Goal: Check status: Check status

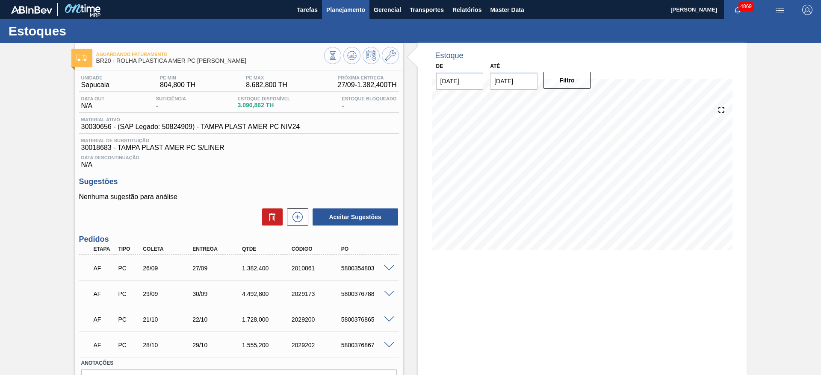
click at [350, 12] on span "Planejamento" at bounding box center [345, 10] width 39 height 10
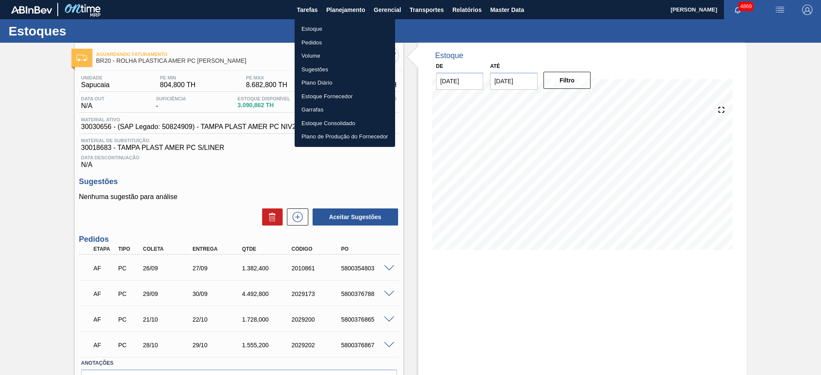
click at [327, 33] on li "Estoque" at bounding box center [345, 29] width 101 height 14
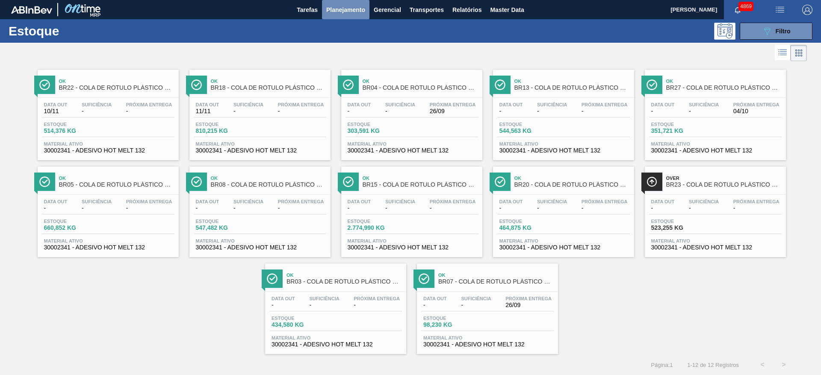
click at [339, 12] on span "Planejamento" at bounding box center [345, 10] width 39 height 10
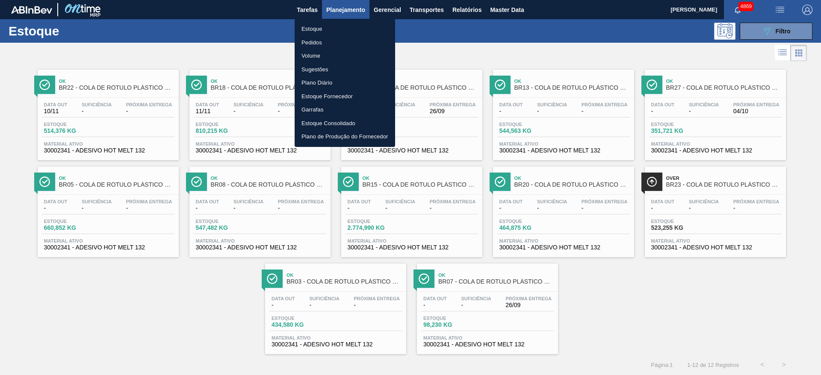
click at [307, 45] on li "Pedidos" at bounding box center [345, 43] width 101 height 14
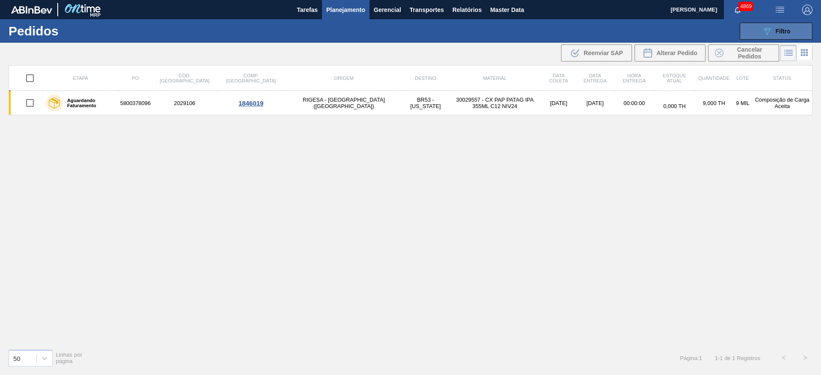
click at [799, 33] on button "089F7B8B-B2A5-4AFE-B5C0-19BA573D28AC Filtro" at bounding box center [776, 31] width 73 height 17
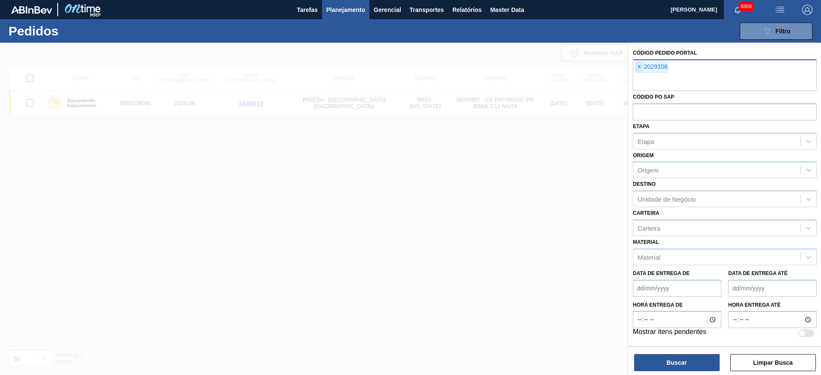
click at [636, 70] on span "×" at bounding box center [640, 67] width 8 height 10
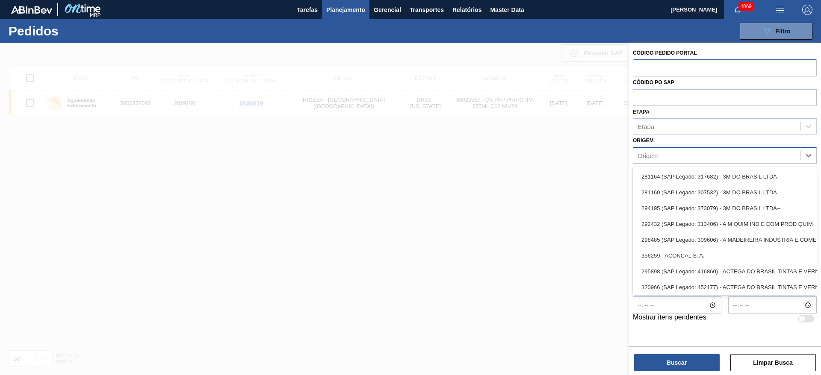
click at [655, 157] on div "Origem" at bounding box center [648, 155] width 21 height 7
type input "novo"
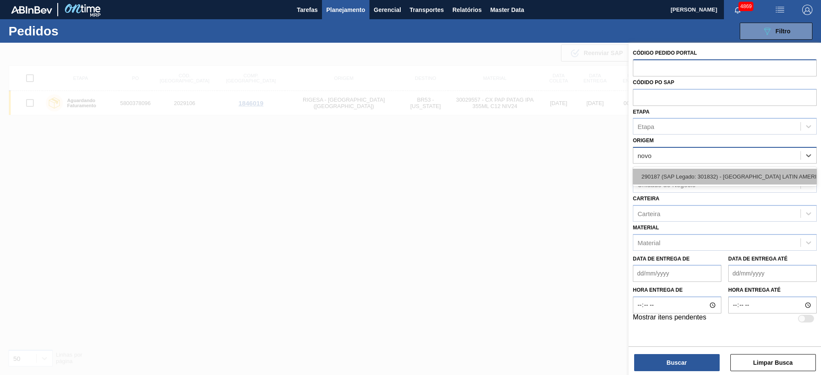
click at [659, 171] on div "290187 (SAP Legado: 301832) - [GEOGRAPHIC_DATA] LATIN AMERICA LTDA" at bounding box center [725, 177] width 184 height 16
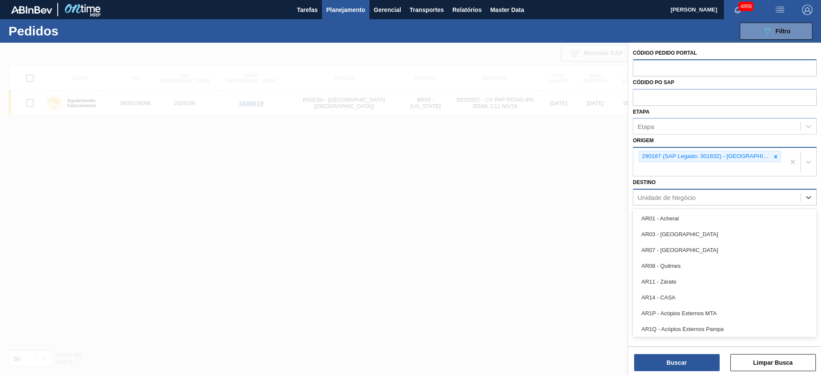
click at [665, 201] on div "Unidade de Negócio" at bounding box center [716, 197] width 167 height 12
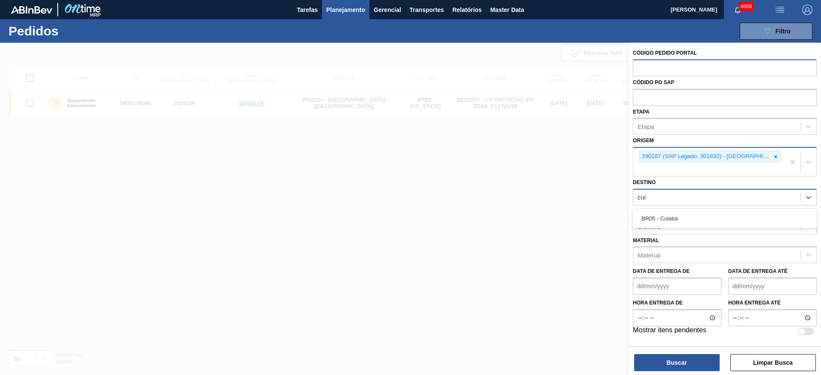
type input "cuia"
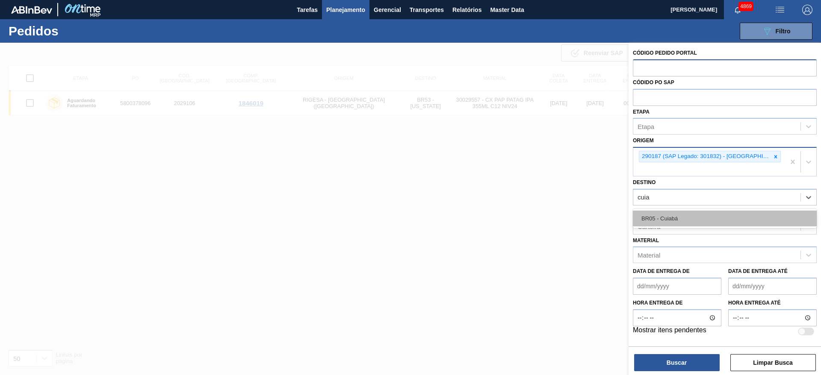
click at [658, 216] on div "BR05 - Cuiabá" at bounding box center [725, 219] width 184 height 16
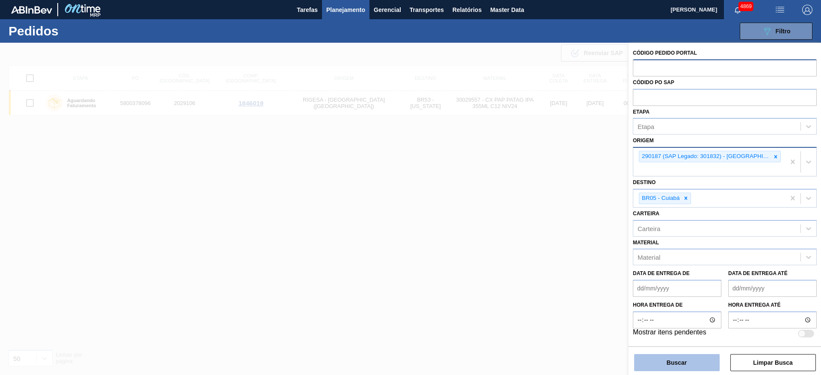
click at [671, 360] on button "Buscar" at bounding box center [677, 363] width 86 height 17
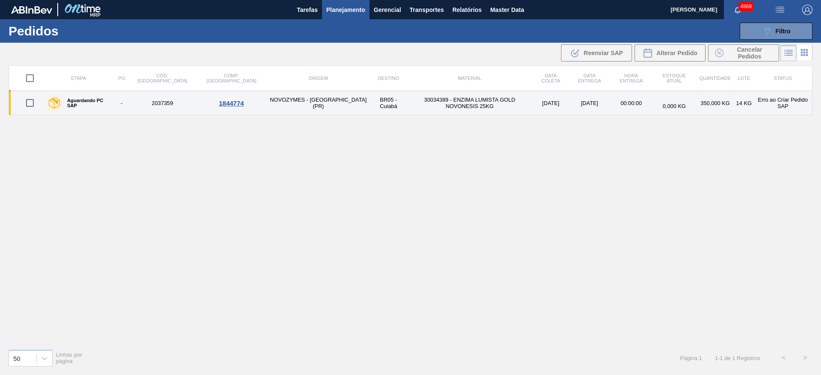
click at [205, 103] on div "1844774" at bounding box center [232, 103] width 68 height 7
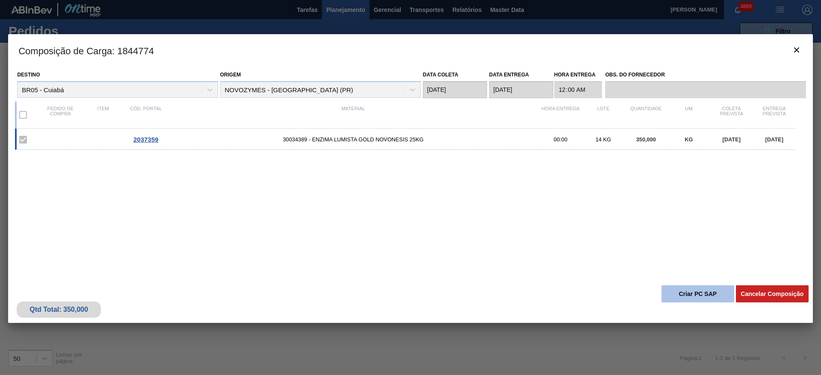
click at [674, 297] on button "Criar PC SAP" at bounding box center [698, 294] width 73 height 17
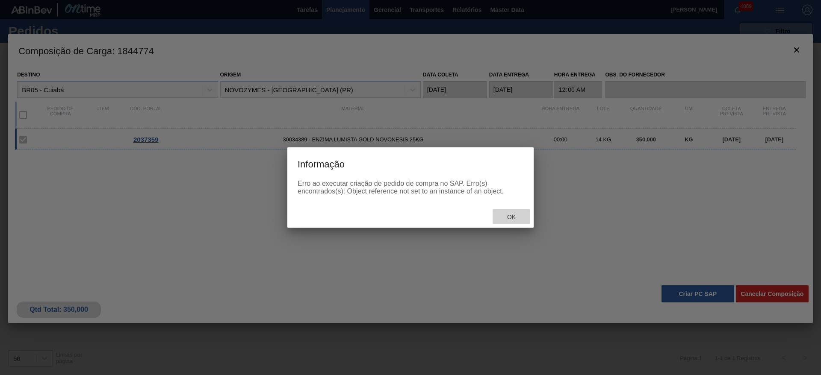
click at [516, 214] on span "Ok" at bounding box center [511, 217] width 22 height 7
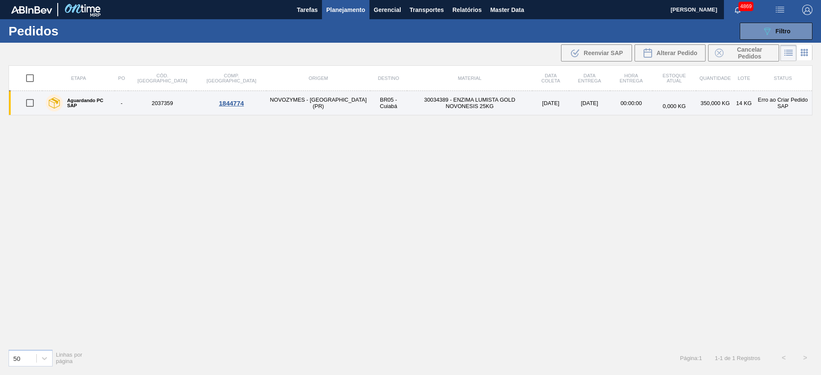
click at [269, 103] on td "NOVOZYMES - [GEOGRAPHIC_DATA] (PR)" at bounding box center [317, 103] width 103 height 24
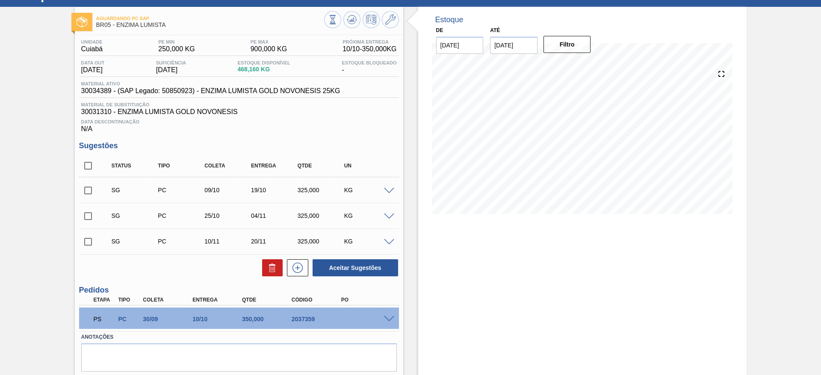
scroll to position [62, 0]
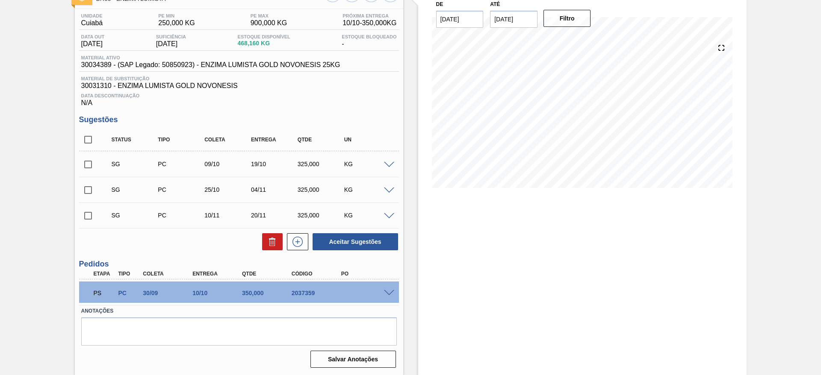
click at [387, 294] on span at bounding box center [389, 293] width 10 height 6
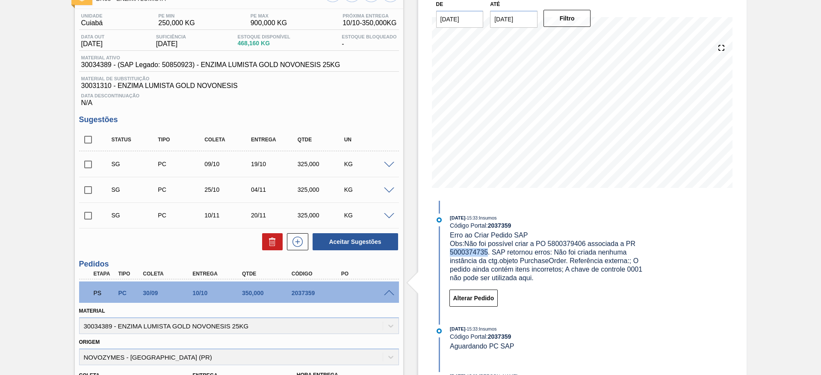
drag, startPoint x: 450, startPoint y: 252, endPoint x: 487, endPoint y: 256, distance: 37.4
click at [487, 256] on span "Obs: Não foi possível criar a PO 5800379406 associada a PR 5000374735. SAP reto…" at bounding box center [547, 260] width 195 height 41
copy span "5000374735"
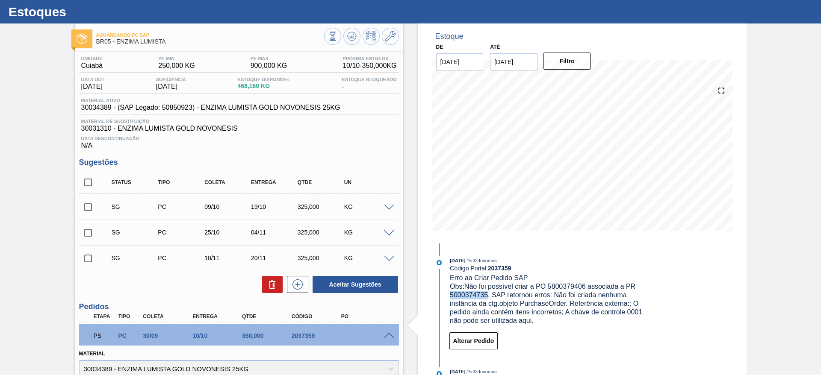
scroll to position [0, 0]
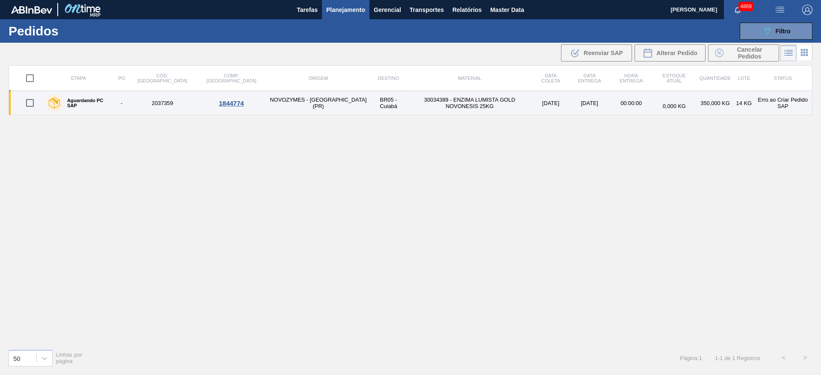
click at [198, 102] on div "1844774" at bounding box center [232, 103] width 68 height 7
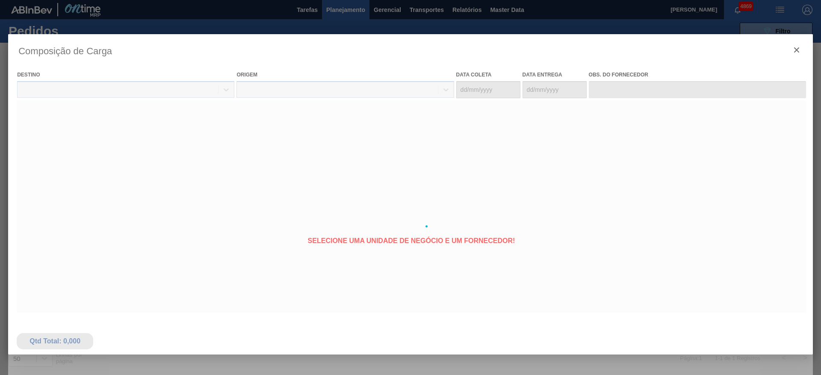
type coleta "[DATE]"
type entrega "[DATE]"
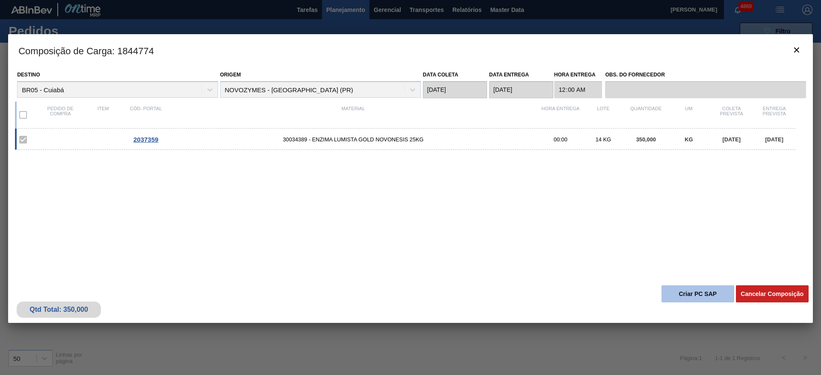
click at [691, 296] on button "Criar PC SAP" at bounding box center [698, 294] width 73 height 17
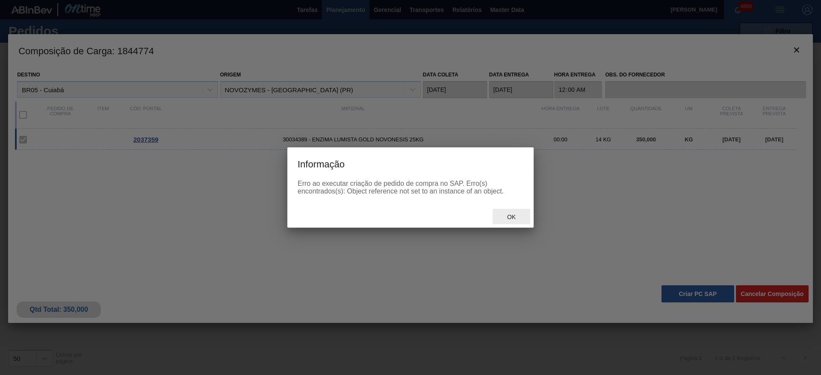
click at [510, 222] on div "Ok" at bounding box center [512, 217] width 38 height 16
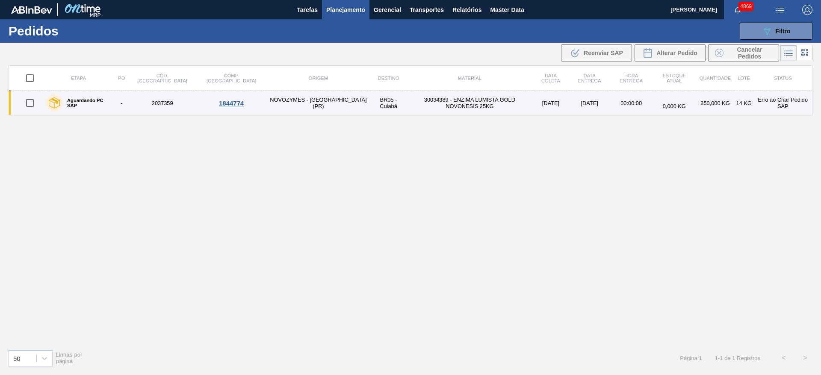
click at [272, 109] on td "NOVOZYMES - [GEOGRAPHIC_DATA] (PR)" at bounding box center [317, 103] width 103 height 24
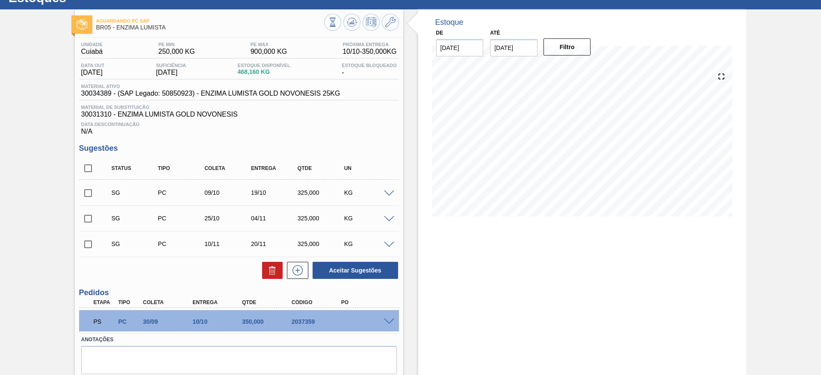
scroll to position [62, 0]
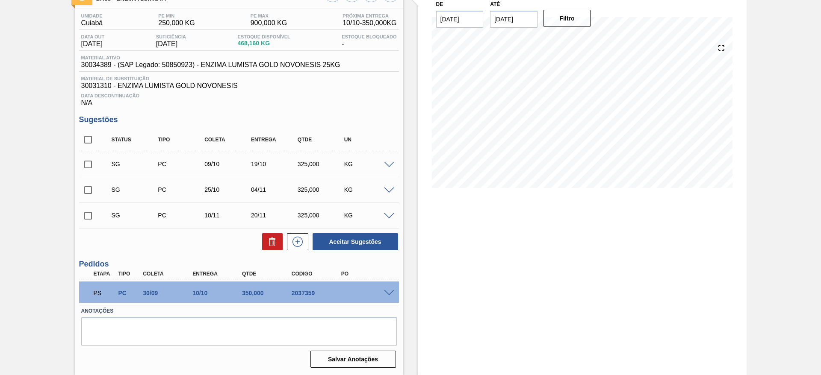
click at [387, 289] on div "PS PC 30/09 10/10 350,000 2037359" at bounding box center [239, 292] width 320 height 21
click at [387, 293] on span at bounding box center [389, 293] width 10 height 6
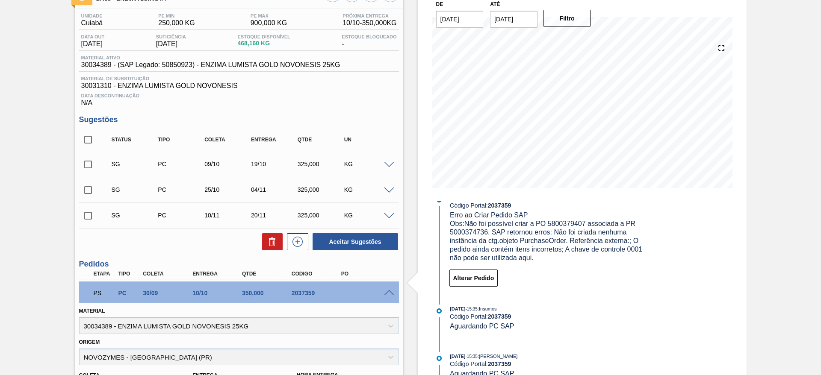
scroll to position [0, 0]
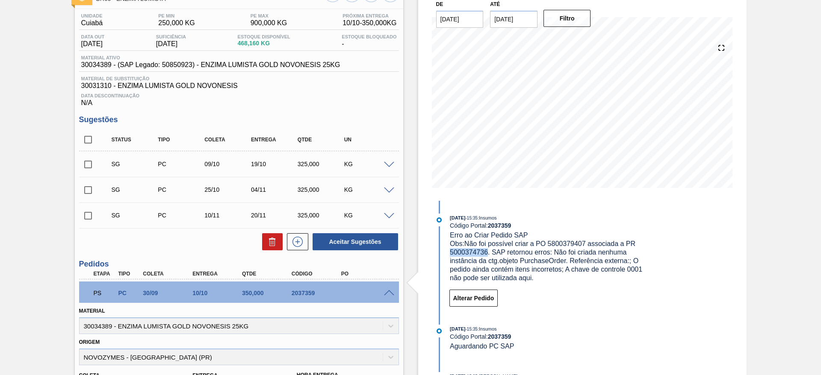
drag, startPoint x: 449, startPoint y: 251, endPoint x: 486, endPoint y: 253, distance: 37.7
click at [486, 253] on div "[DATE] 15:35 : Insumos Código Portal: 2037359 Erro ao Criar Pedido SAP Obs: Não…" at bounding box center [543, 248] width 220 height 69
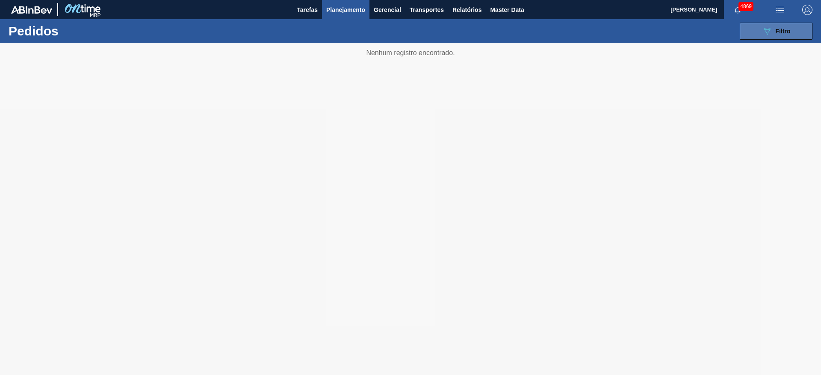
click at [788, 29] on span "Filtro" at bounding box center [783, 31] width 15 height 7
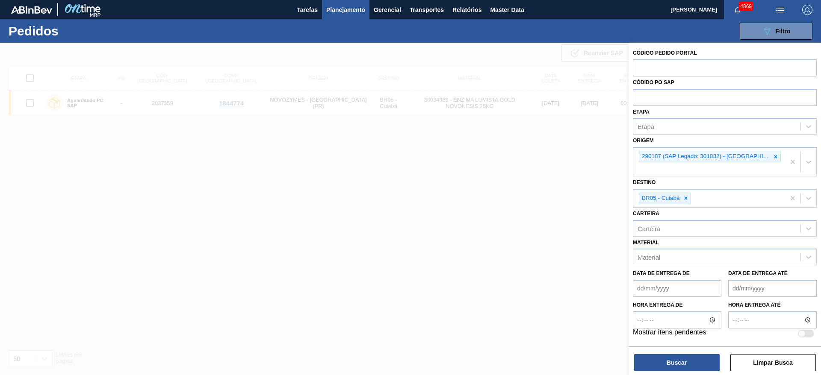
click at [684, 199] on icon at bounding box center [686, 198] width 6 height 6
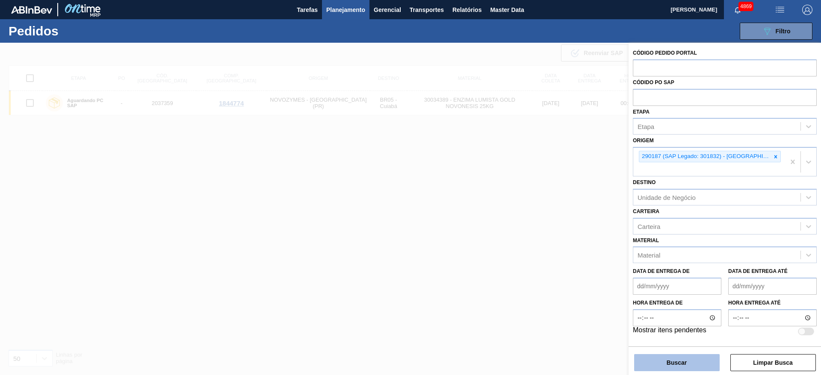
click at [662, 360] on button "Buscar" at bounding box center [677, 363] width 86 height 17
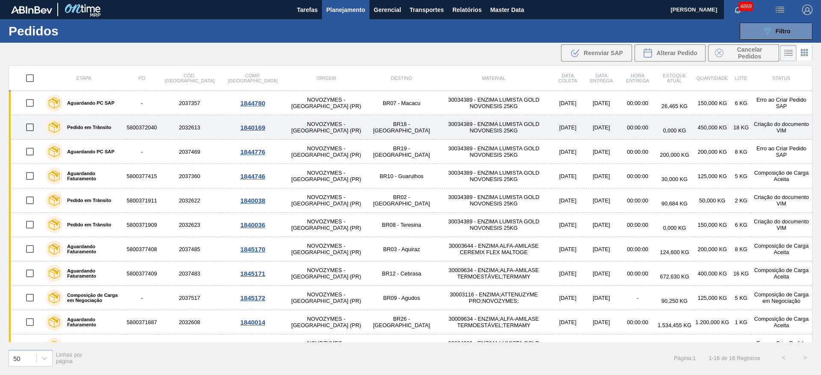
click at [368, 131] on td "BR18 - [GEOGRAPHIC_DATA]" at bounding box center [402, 127] width 68 height 24
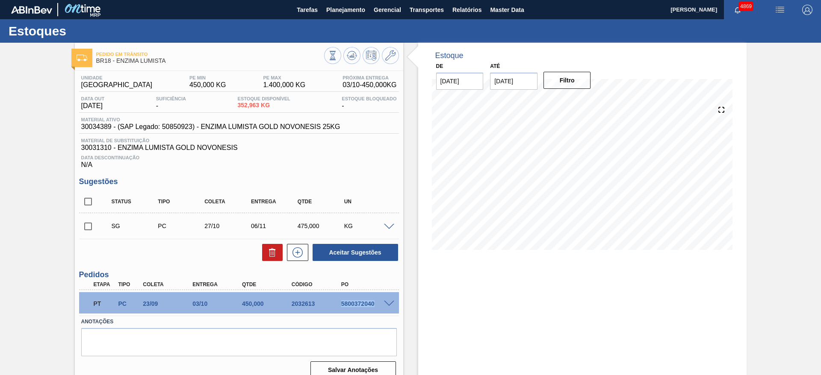
drag, startPoint x: 337, startPoint y: 303, endPoint x: 383, endPoint y: 308, distance: 46.5
click at [383, 308] on div "PT PC 23/09 03/10 450,000 2032613 5800372040" at bounding box center [236, 303] width 297 height 17
copy div "5800372040"
click at [384, 302] on span at bounding box center [389, 304] width 10 height 6
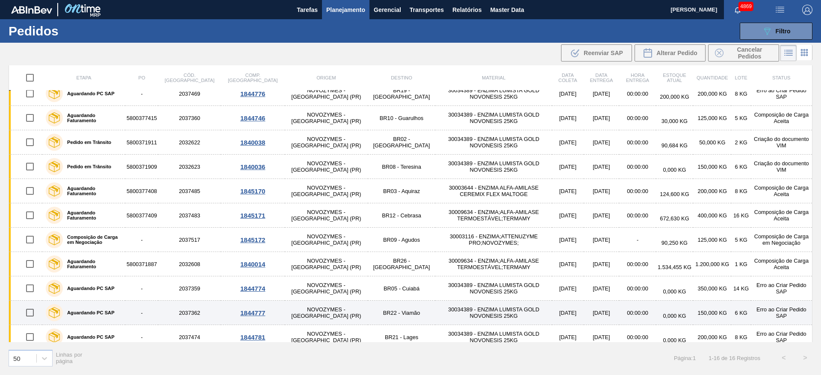
scroll to position [128, 0]
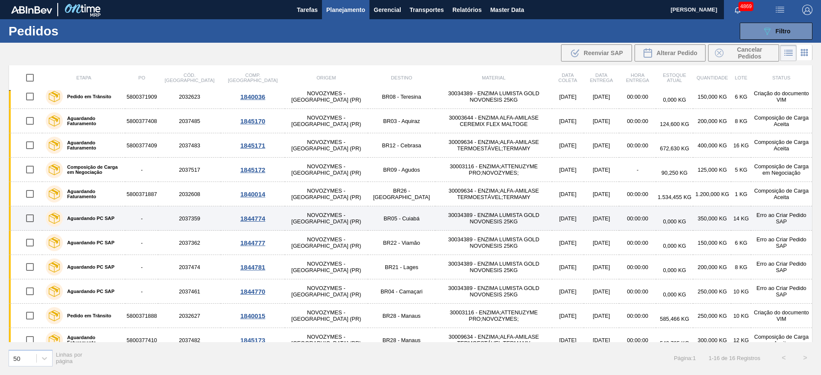
click at [368, 218] on td "BR05 - Cuiabá" at bounding box center [402, 219] width 68 height 24
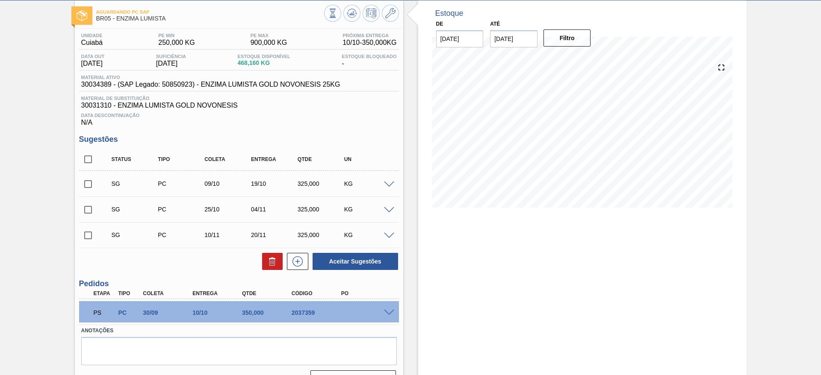
scroll to position [62, 0]
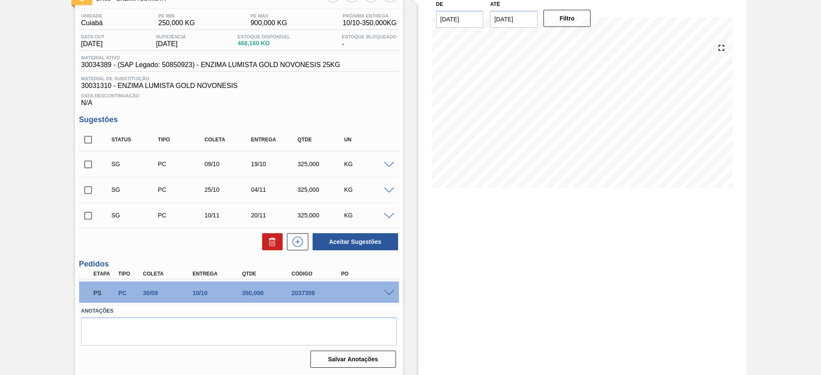
click at [392, 292] on span at bounding box center [389, 293] width 10 height 6
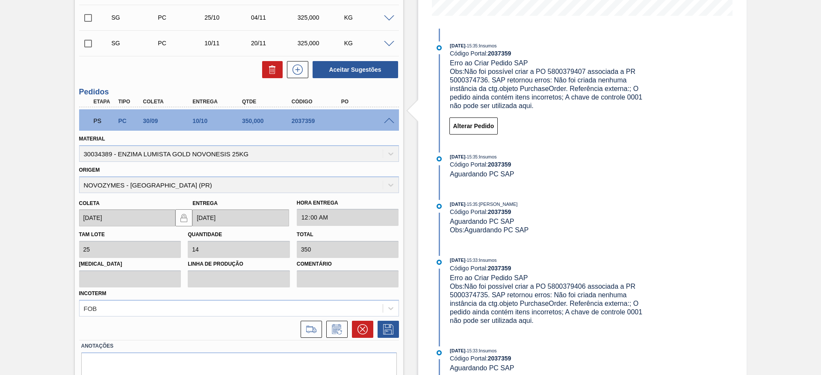
scroll to position [236, 0]
